Goal: Task Accomplishment & Management: Manage account settings

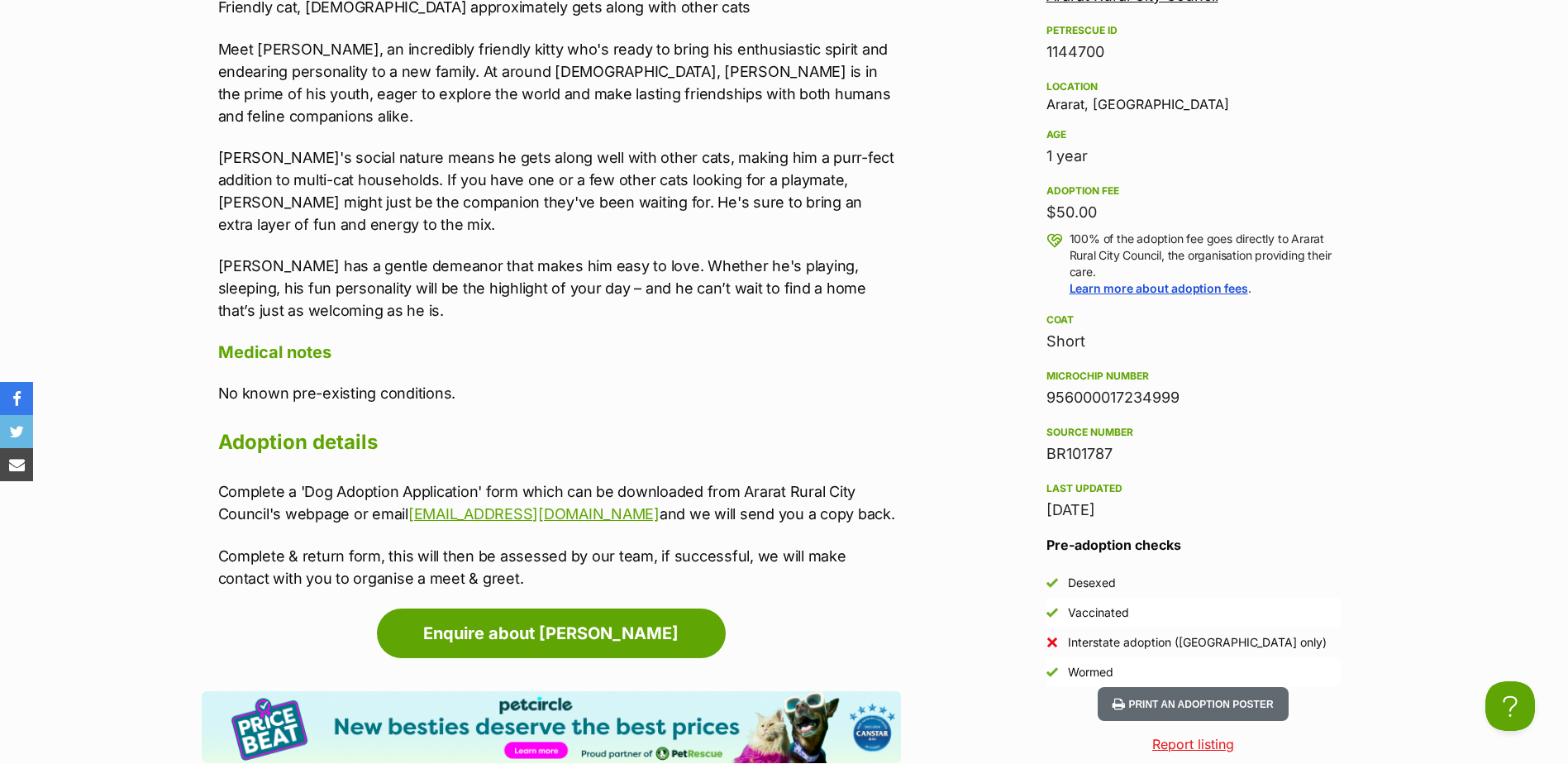
scroll to position [1570, 0]
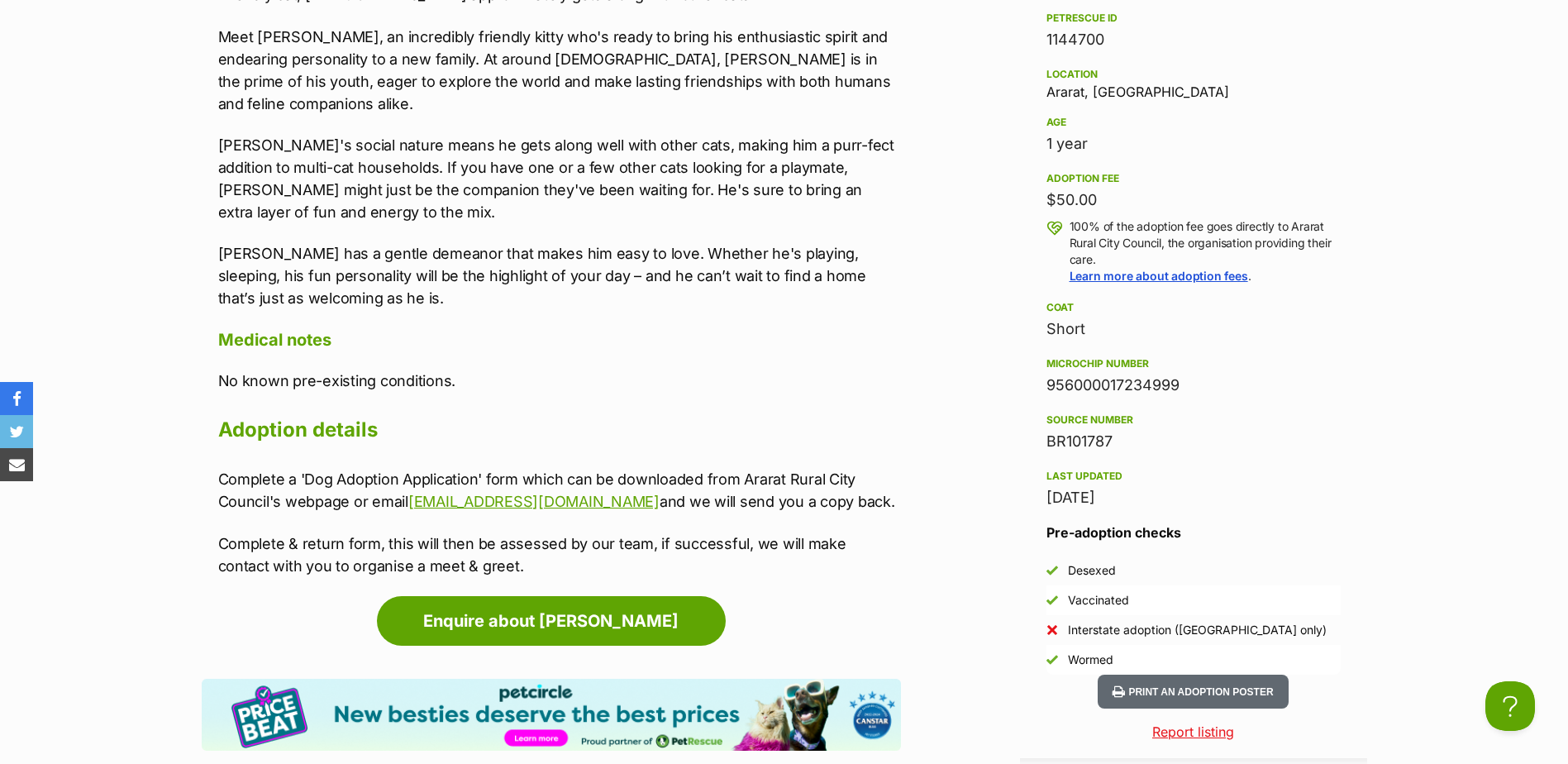
click at [340, 468] on p "Complete a 'Dog Adoption Application' form which can be downloaded from Ararat …" at bounding box center [559, 490] width 683 height 45
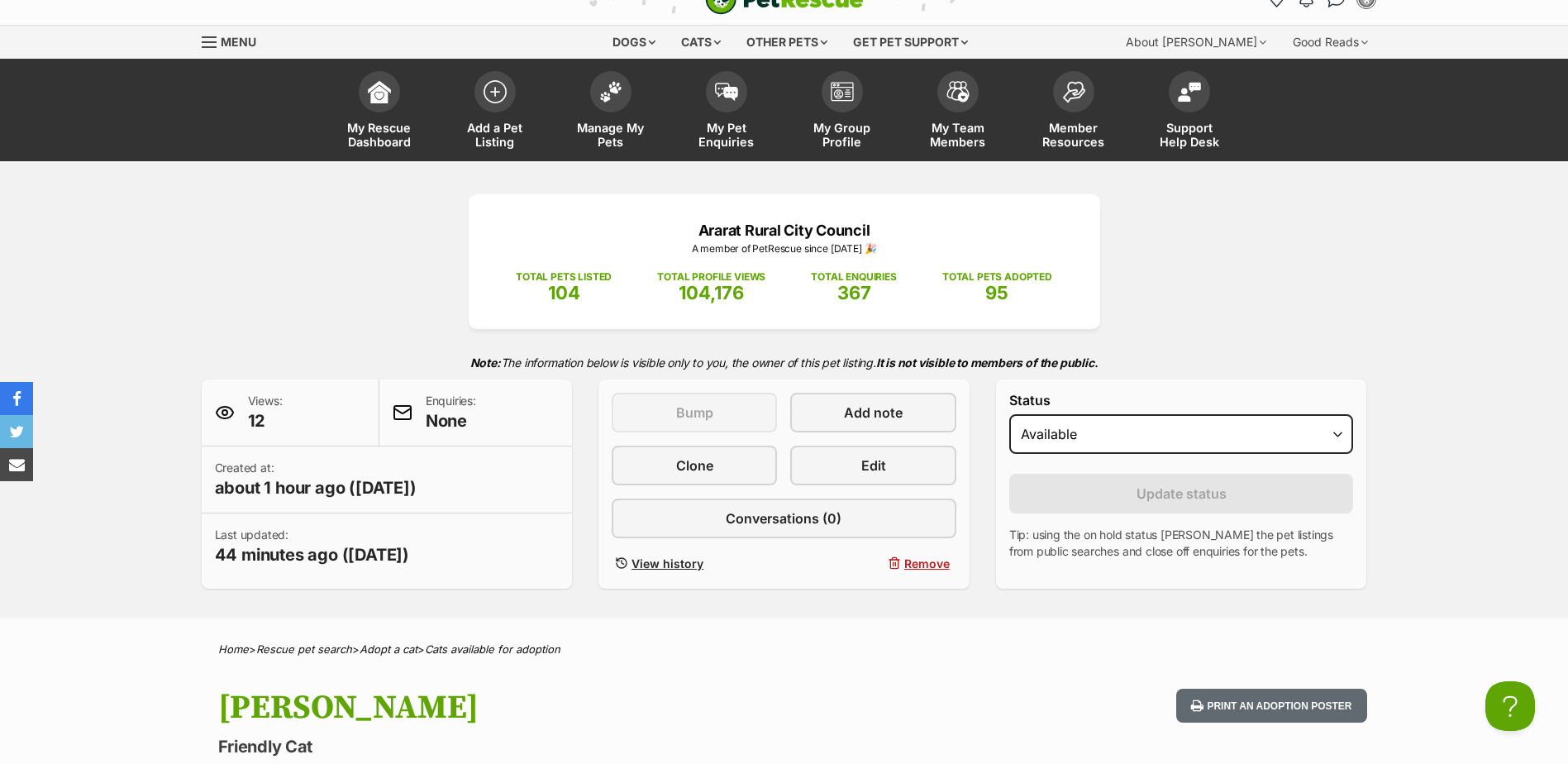
scroll to position [0, 0]
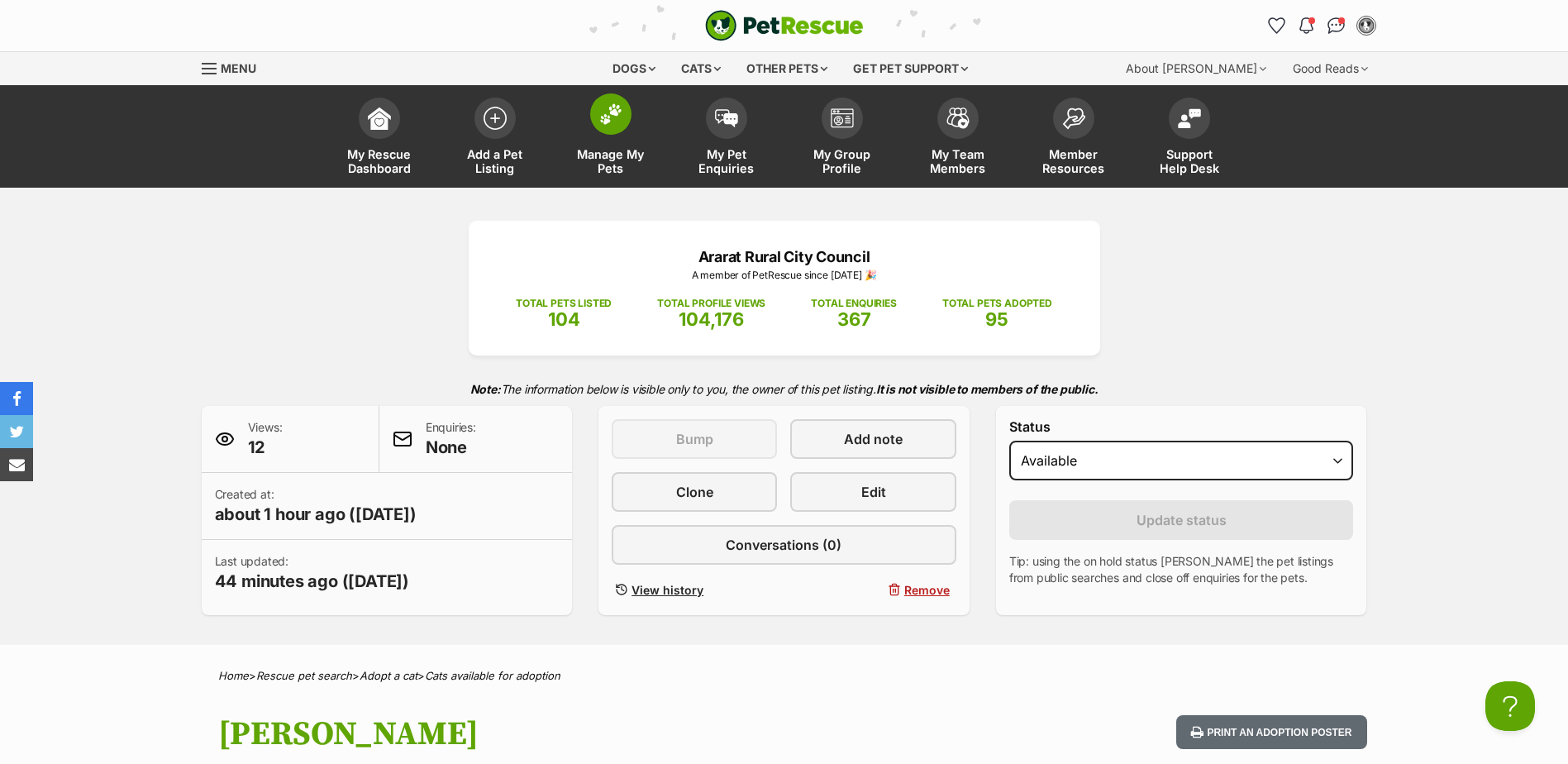
click at [611, 131] on span at bounding box center [611, 114] width 41 height 41
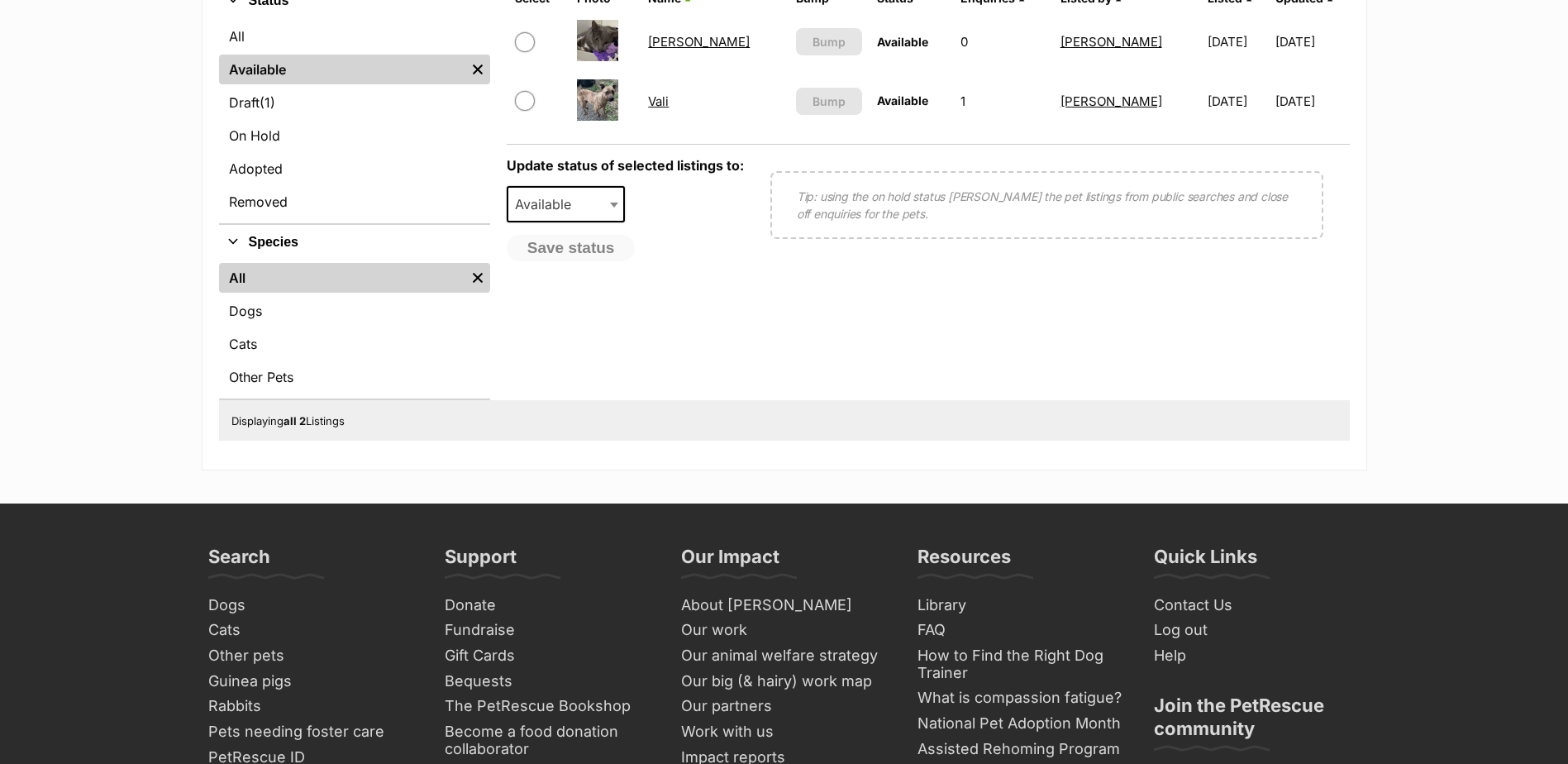
scroll to position [414, 0]
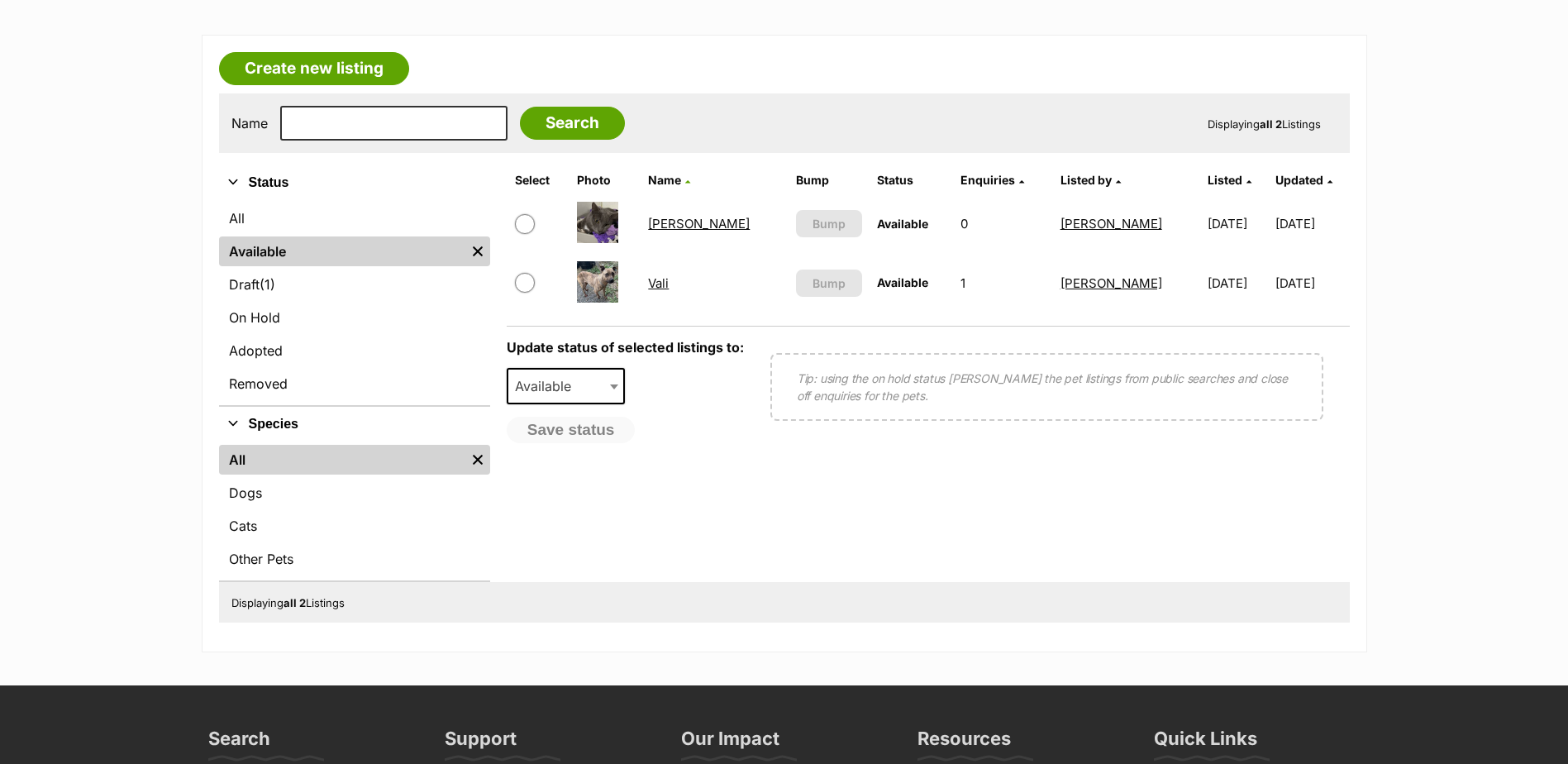
click at [664, 219] on link "[PERSON_NAME]" at bounding box center [699, 224] width 102 height 16
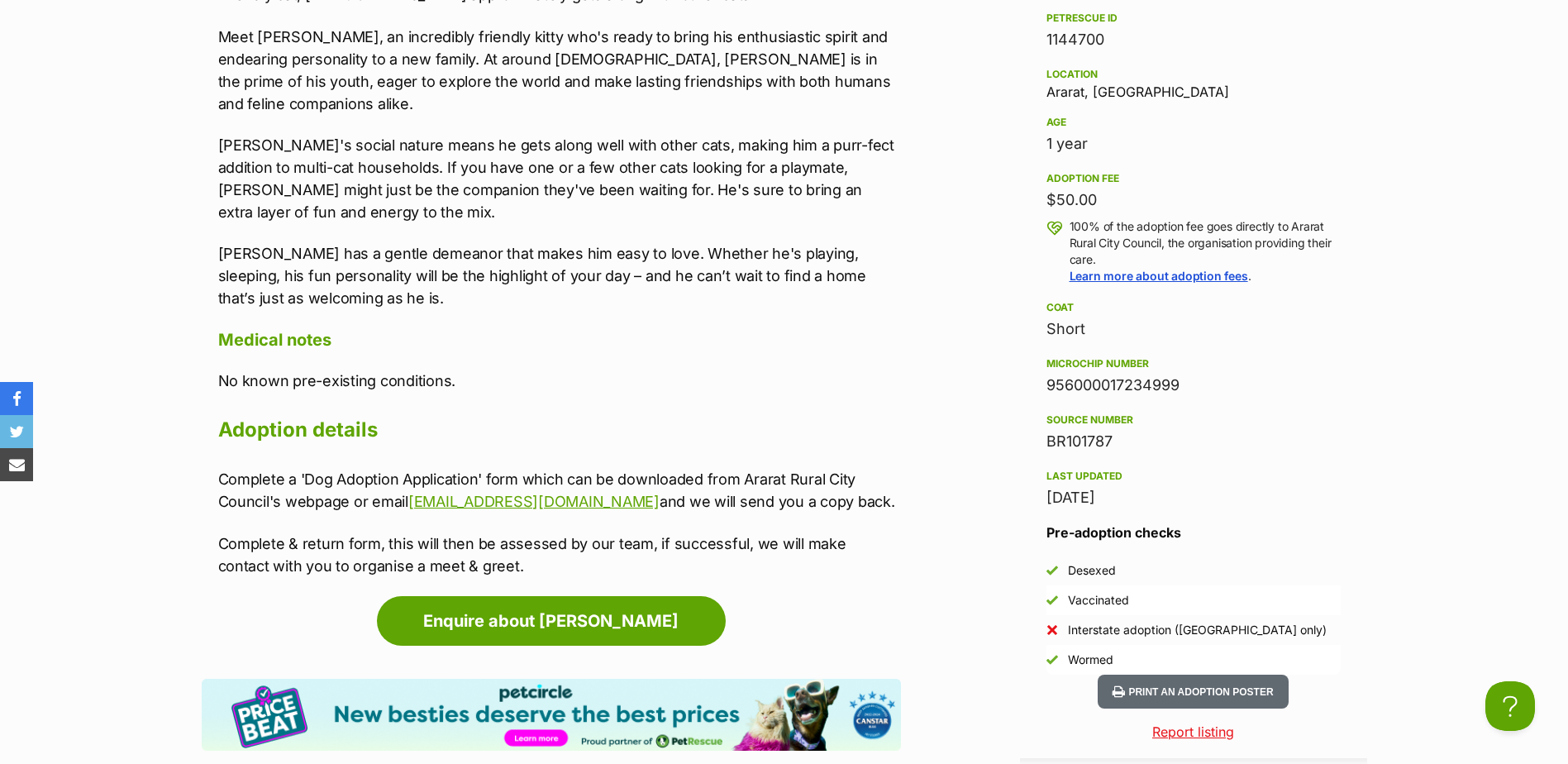
click at [344, 468] on p "Complete a 'Dog Adoption Application' form which can be downloaded from Ararat …" at bounding box center [559, 490] width 683 height 45
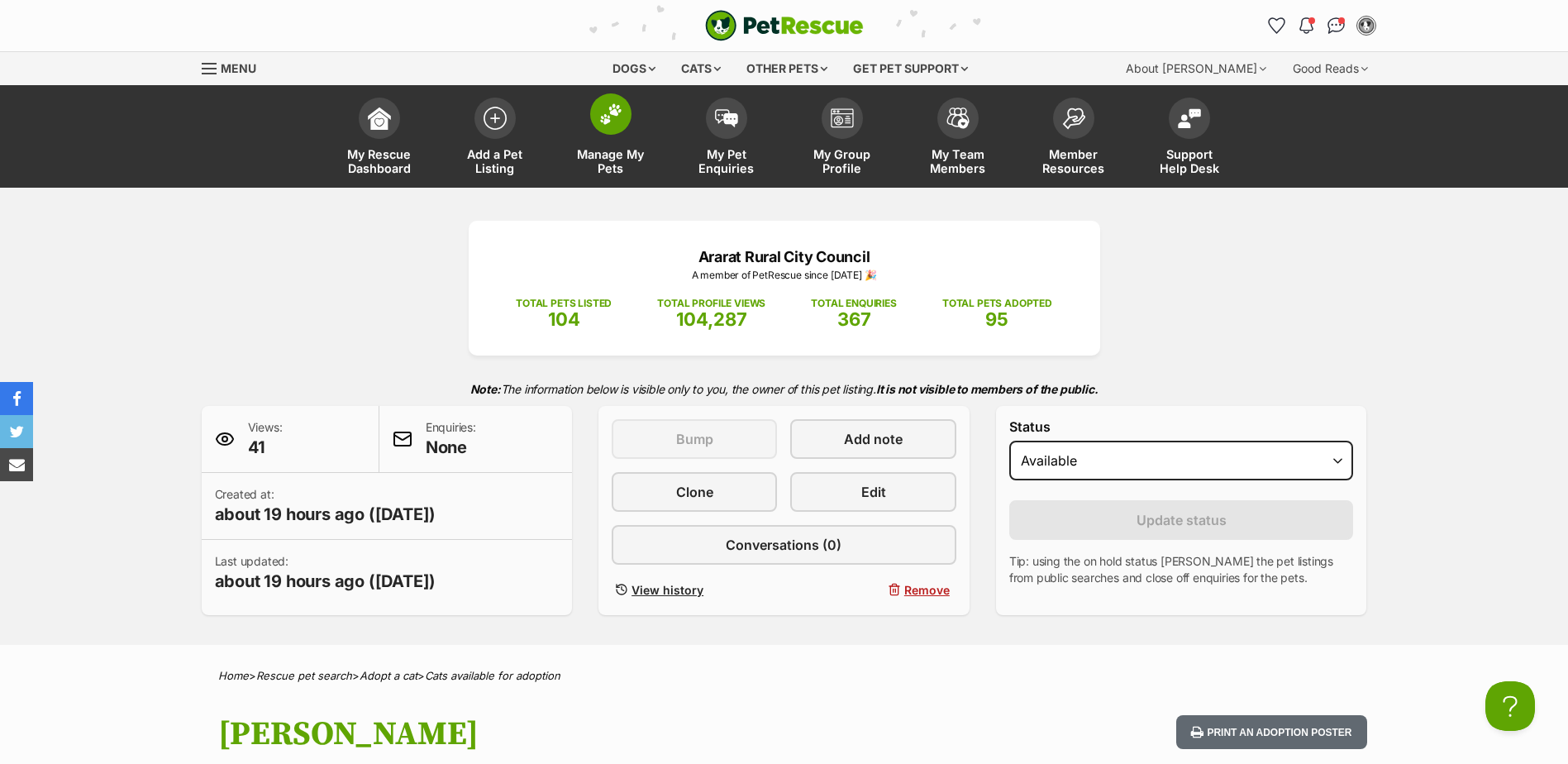
click at [607, 130] on span at bounding box center [611, 114] width 41 height 41
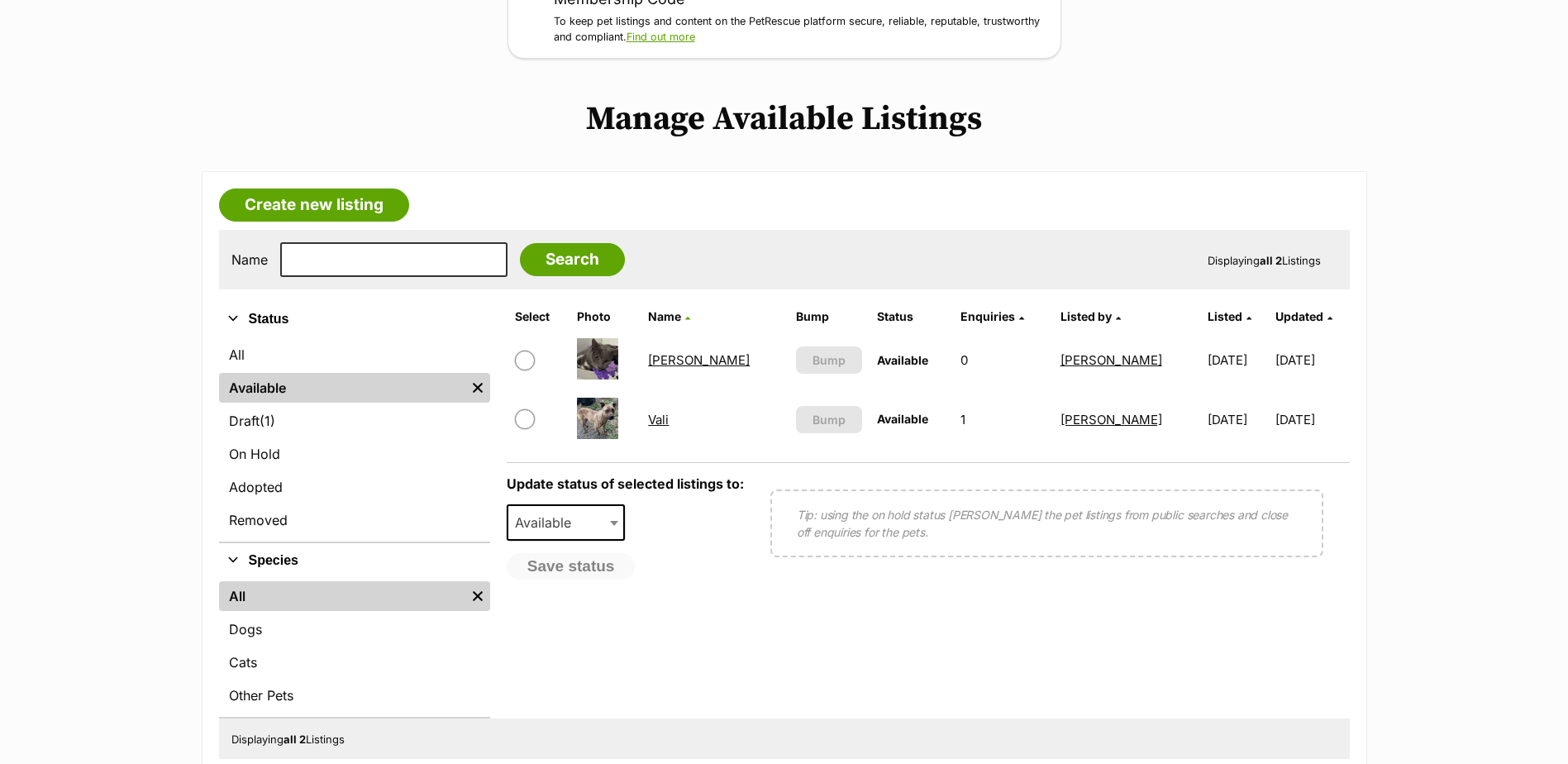
scroll to position [331, 0]
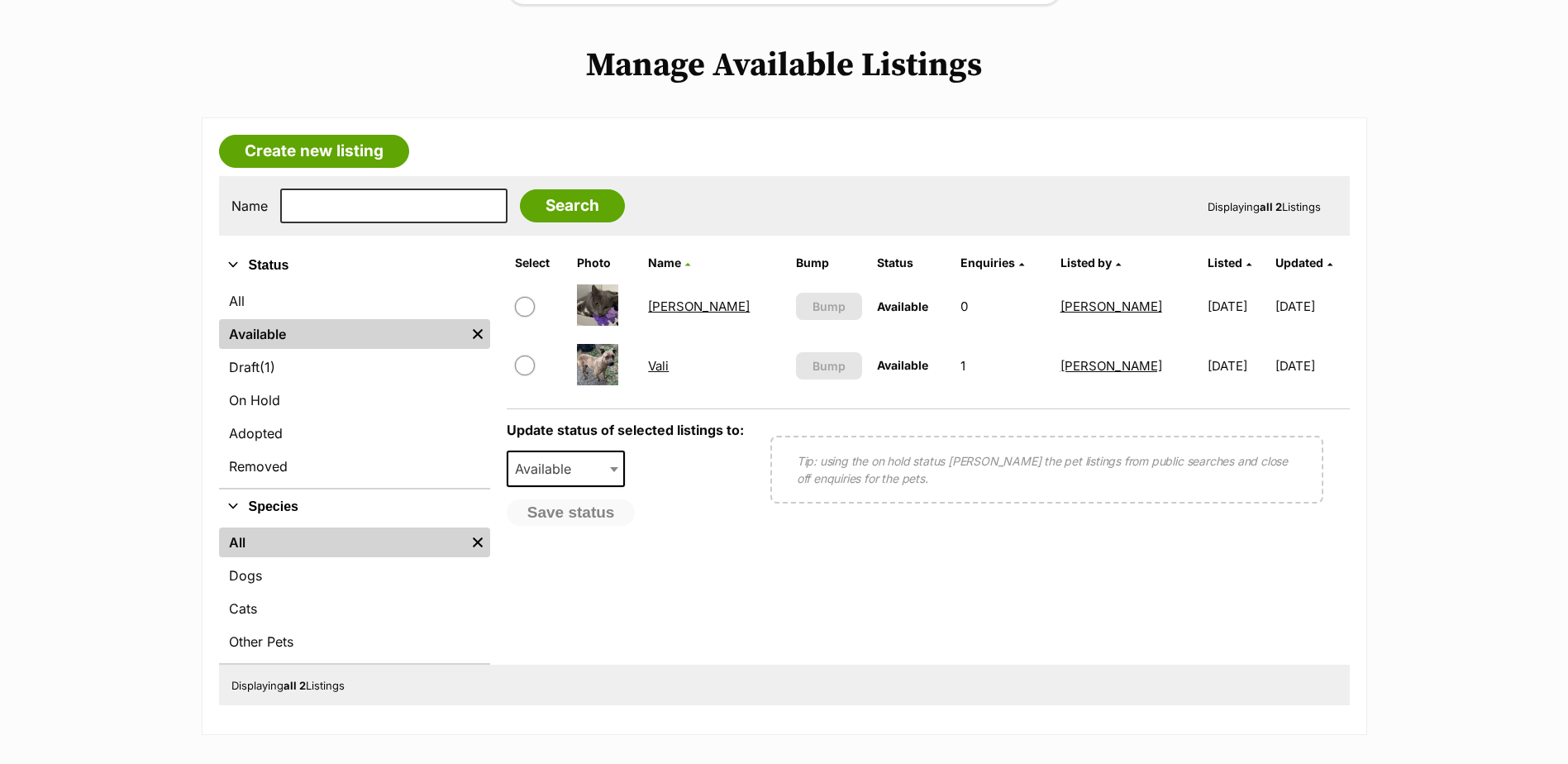
click at [663, 307] on link "[PERSON_NAME]" at bounding box center [699, 306] width 102 height 16
click at [525, 306] on input "checkbox" at bounding box center [525, 306] width 20 height 20
click at [610, 465] on span at bounding box center [615, 469] width 16 height 36
click at [683, 465] on div "Update status of selected listings to: Available On Hold Adopted Removed Availa…" at bounding box center [625, 475] width 237 height 105
click at [522, 306] on input "checkbox" at bounding box center [525, 306] width 20 height 20
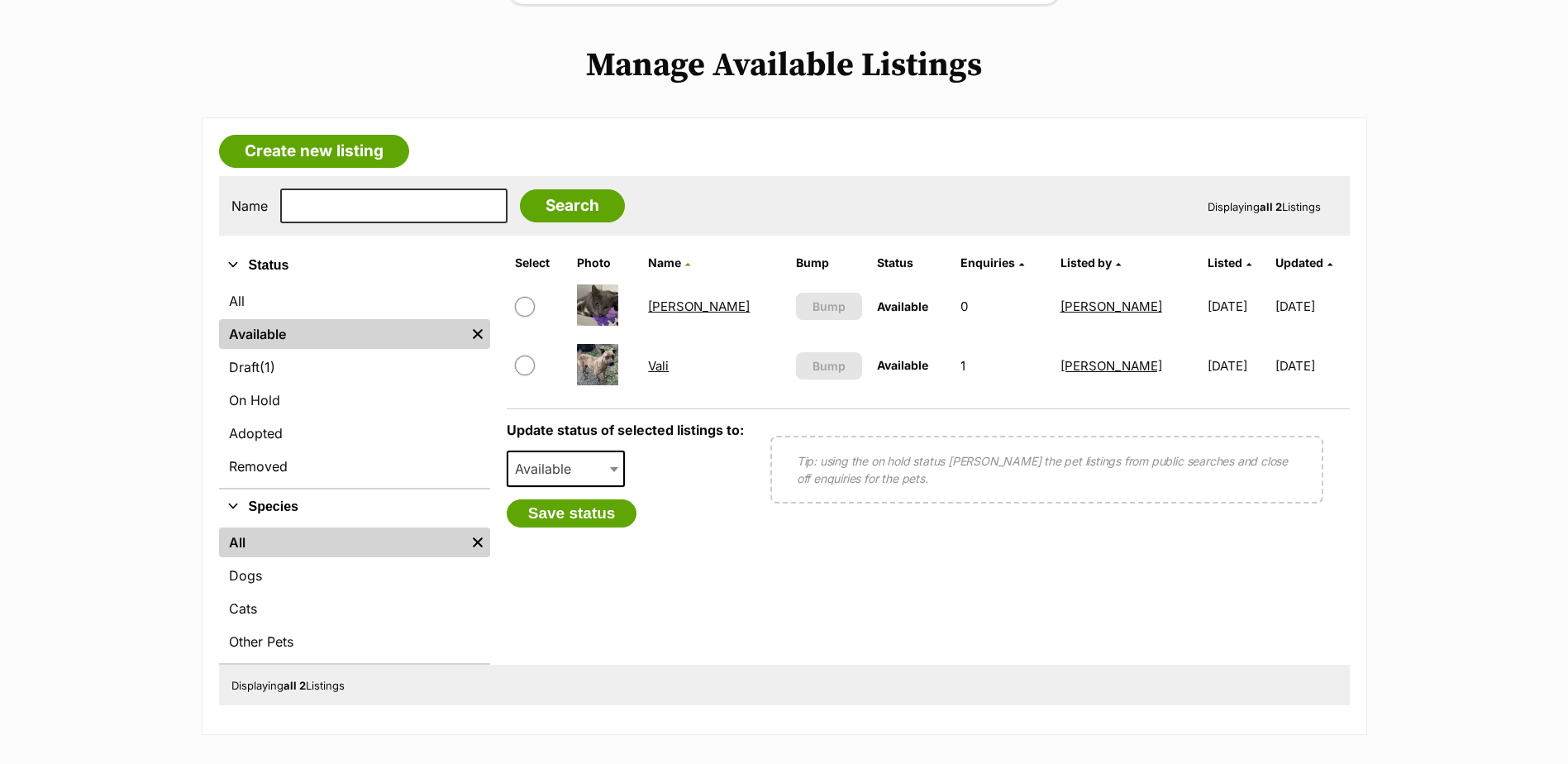
checkbox input "false"
click at [665, 305] on link "[PERSON_NAME]" at bounding box center [699, 306] width 102 height 16
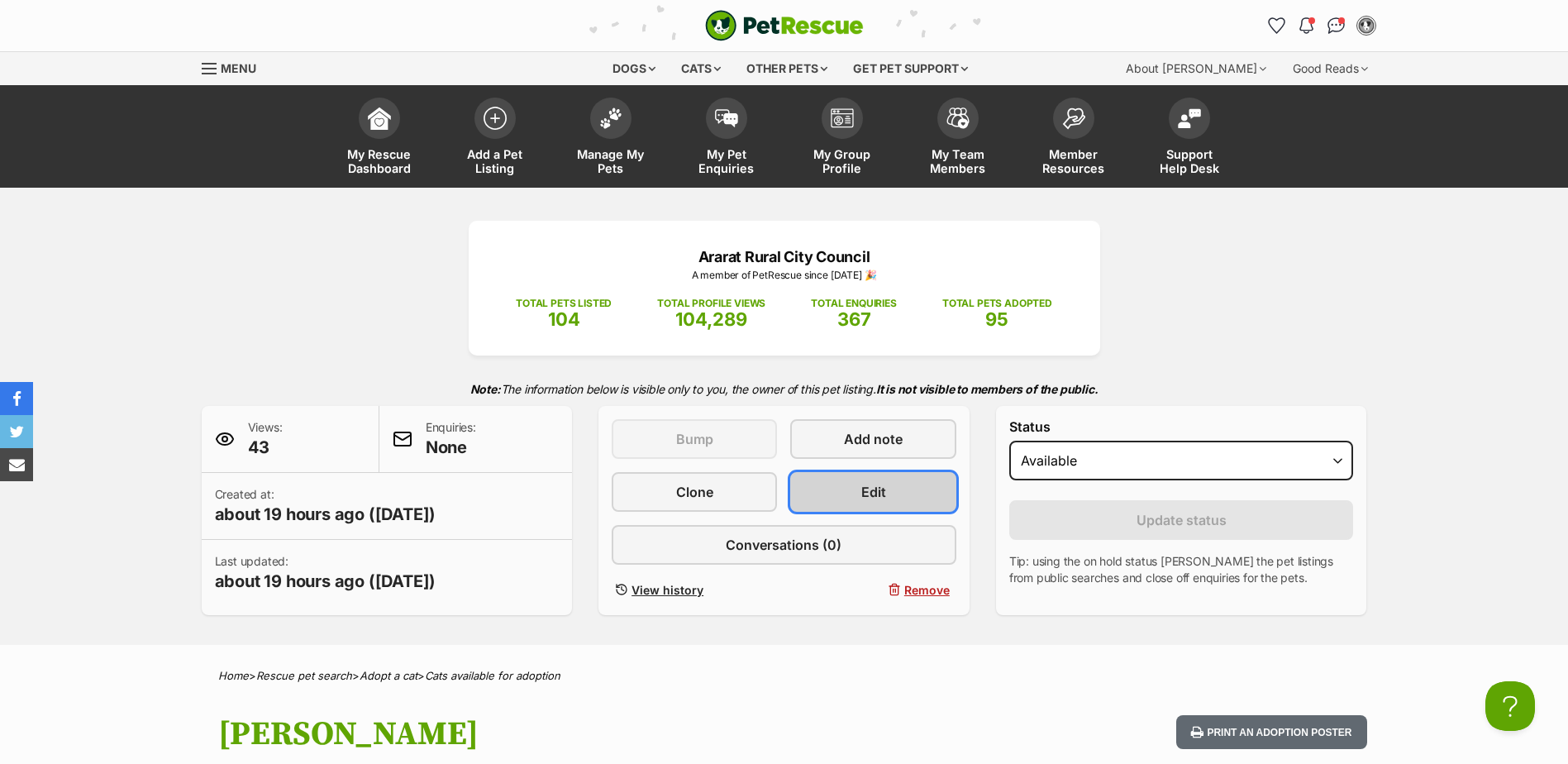
click at [886, 494] on link "Edit" at bounding box center [872, 492] width 166 height 40
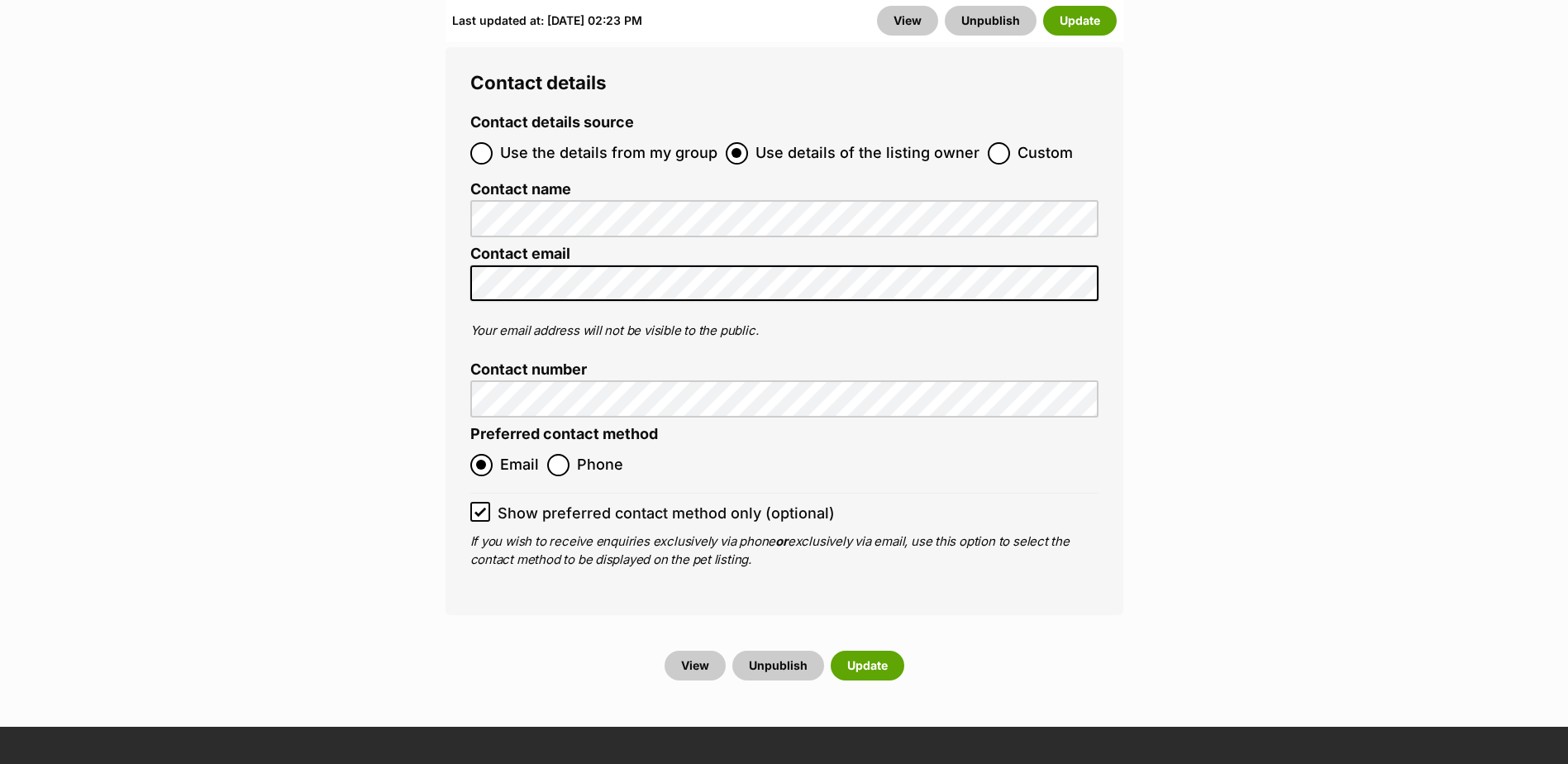
scroll to position [6861, 0]
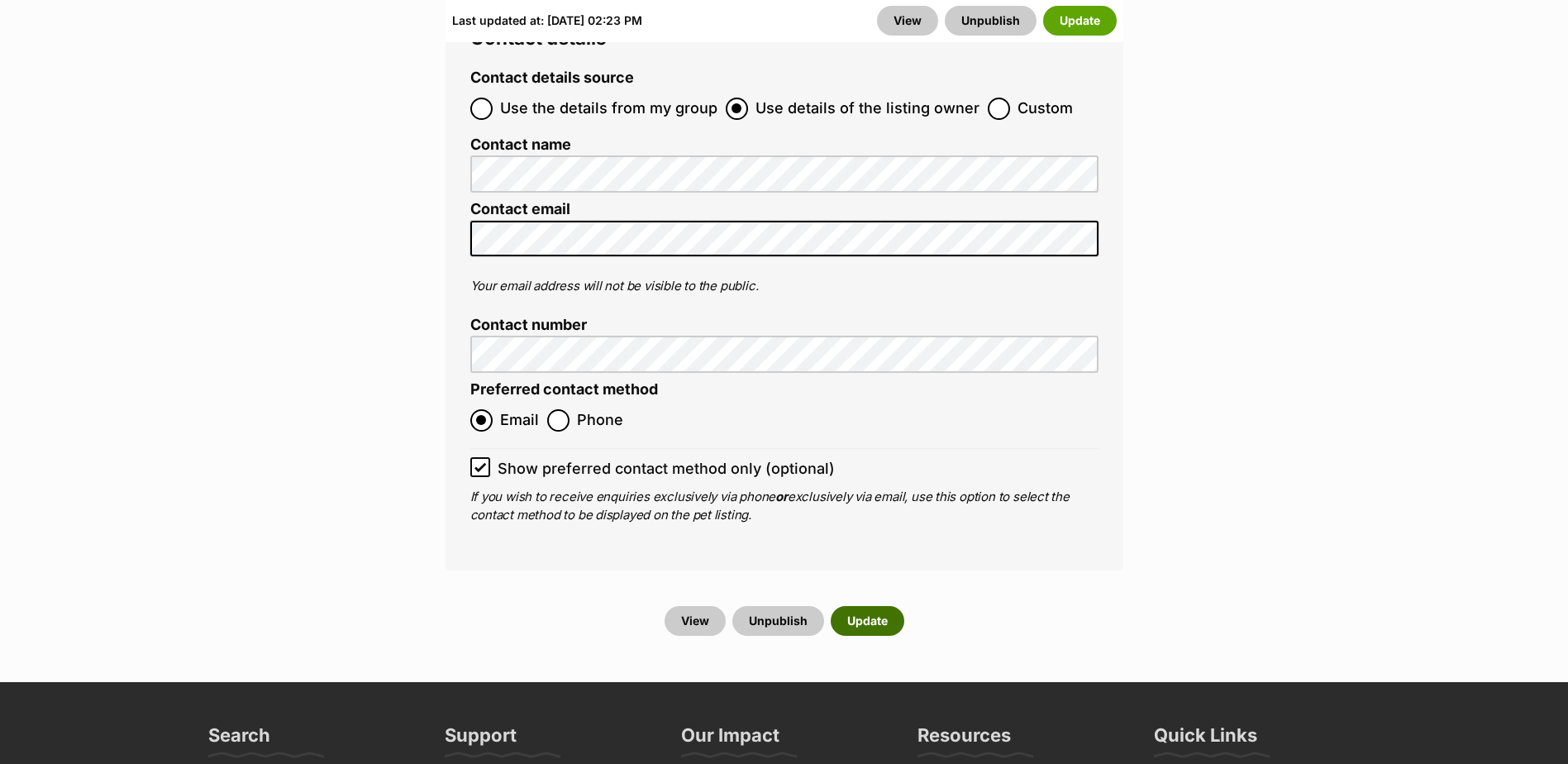
click at [866, 606] on button "Update" at bounding box center [866, 621] width 73 height 29
